Goal: Information Seeking & Learning: Learn about a topic

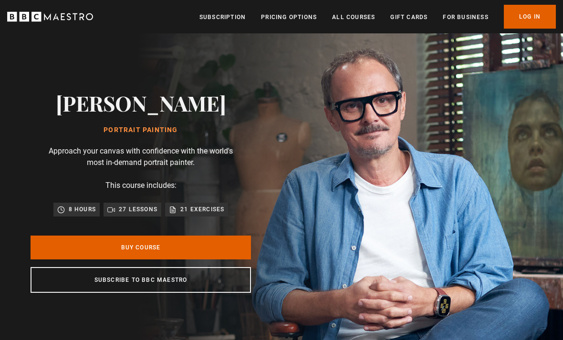
click at [363, 13] on link "All Courses" at bounding box center [353, 17] width 43 height 10
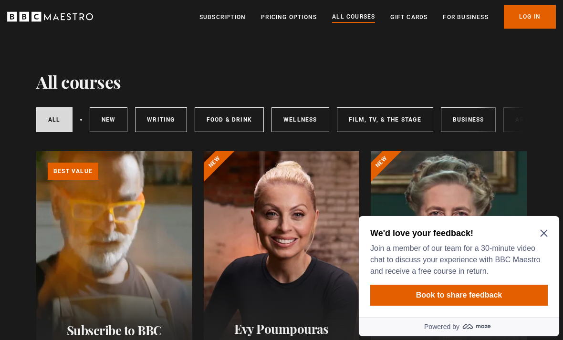
click at [540, 231] on icon "Close Maze Prompt" at bounding box center [544, 233] width 8 height 8
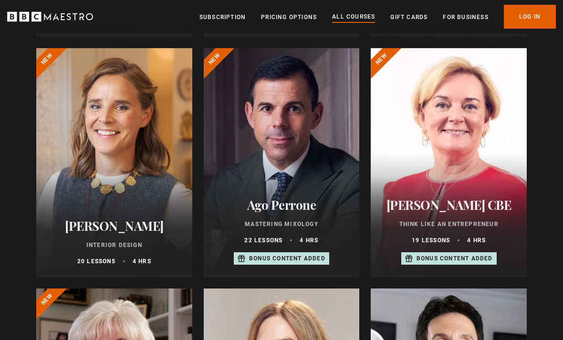
scroll to position [343, 0]
click at [138, 181] on div at bounding box center [114, 163] width 156 height 229
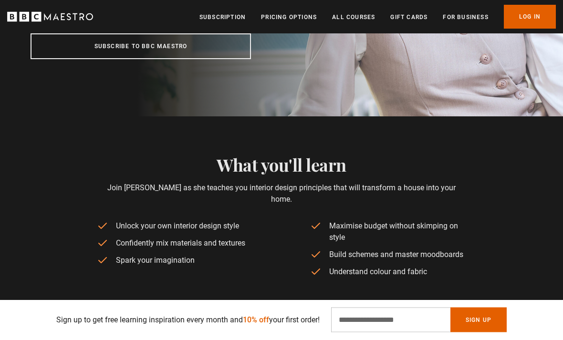
scroll to position [257, 0]
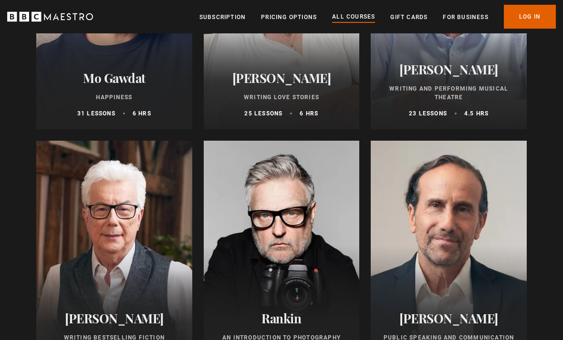
scroll to position [1933, 0]
